Goal: Browse casually: Explore the website without a specific task or goal

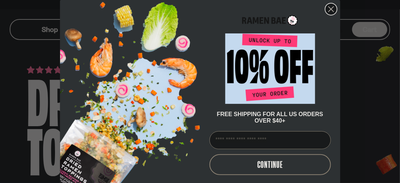
click at [329, 9] on circle "Close dialog" at bounding box center [331, 9] width 12 height 12
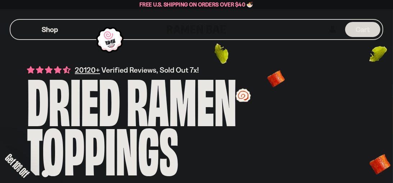
scroll to position [16, 0]
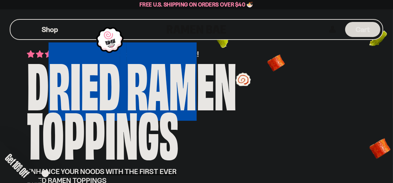
drag, startPoint x: 22, startPoint y: 75, endPoint x: 195, endPoint y: 87, distance: 173.5
click at [195, 87] on div "20120+ Verified Reviews, Sold Out 7x! Dried Ramen Toppings ENHANCE YOUR NOODS W…" at bounding box center [196, 131] width 382 height 299
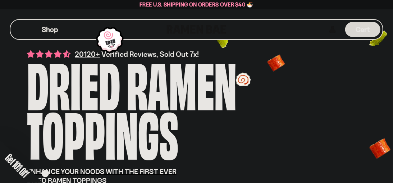
click at [196, 133] on div "Dried Ramen Toppings" at bounding box center [170, 107] width 287 height 98
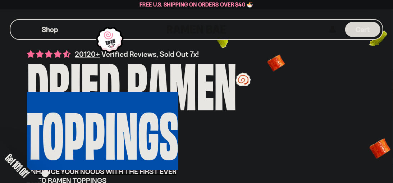
drag, startPoint x: 164, startPoint y: 138, endPoint x: 31, endPoint y: 98, distance: 138.7
click at [31, 98] on div "Dried Ramen Toppings" at bounding box center [170, 107] width 287 height 98
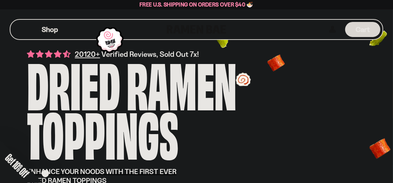
click at [302, 121] on div "Dried Ramen Toppings" at bounding box center [170, 107] width 287 height 98
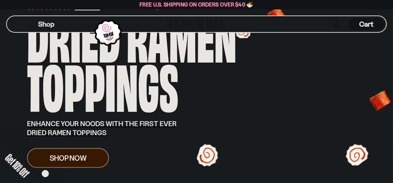
scroll to position [128, 0]
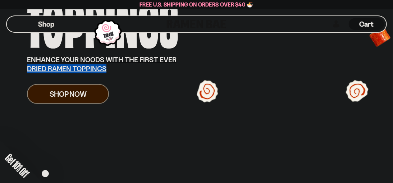
drag, startPoint x: 26, startPoint y: 68, endPoint x: 106, endPoint y: 73, distance: 80.2
click at [106, 73] on div "20120+ Verified Reviews, Sold Out 7x! Dried Ramen Toppings ENHANCE YOUR NOODS W…" at bounding box center [196, 20] width 382 height 299
copy u "DRIED RAMEN TOPPINGS"
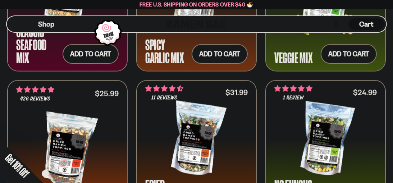
scroll to position [543, 0]
